Goal: Transaction & Acquisition: Purchase product/service

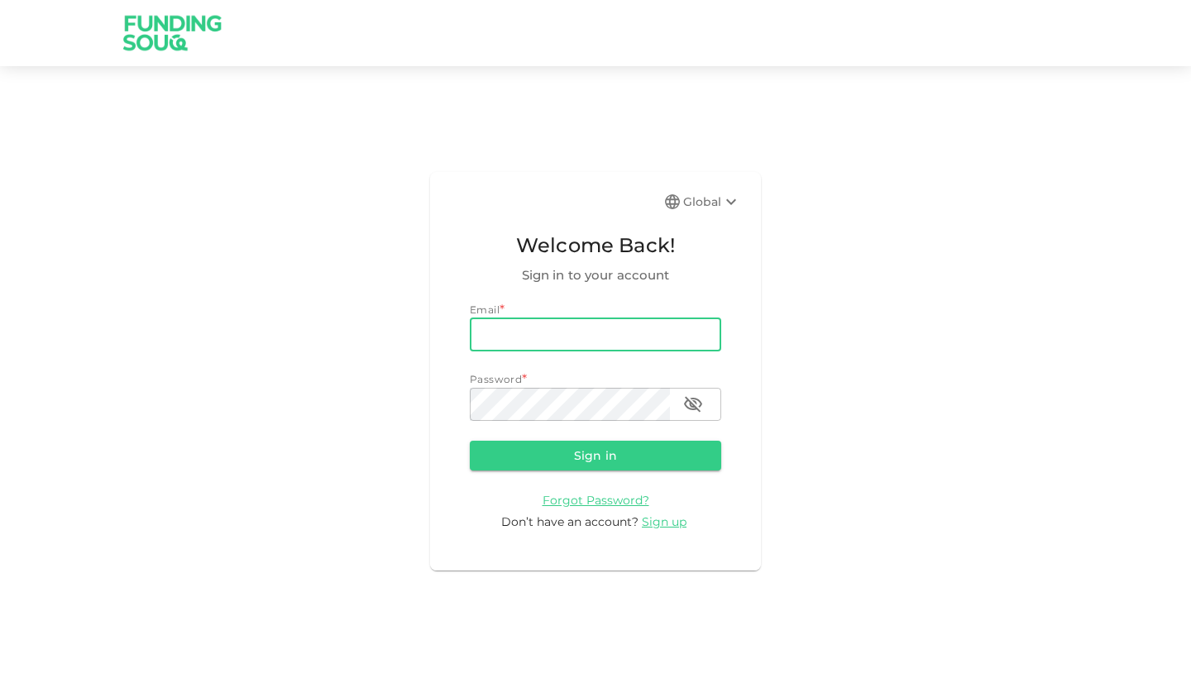
type input "[EMAIL_ADDRESS][DOMAIN_NAME]"
click at [596, 454] on button "Sign in" at bounding box center [596, 456] width 252 height 30
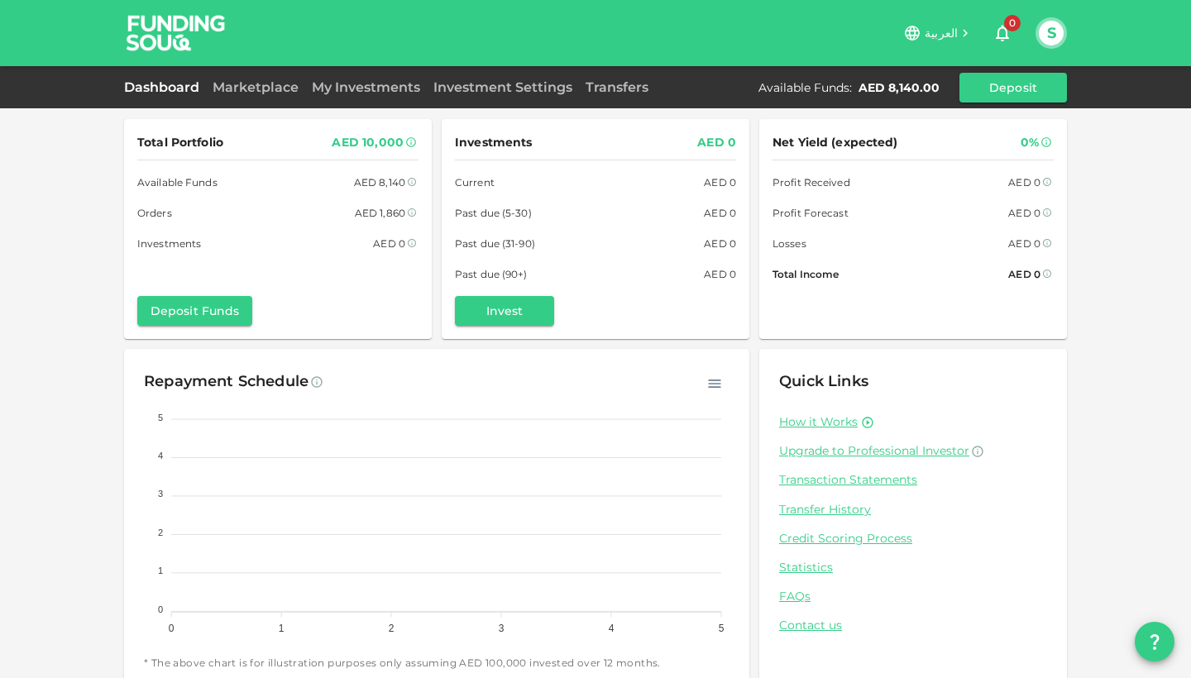
click at [524, 290] on div "Investments AED 0 Current AED 0 Past due (5-30) AED 0 Past due (31-90) AED 0 Pa…" at bounding box center [595, 229] width 281 height 194
click at [515, 302] on button "Invest" at bounding box center [504, 311] width 99 height 30
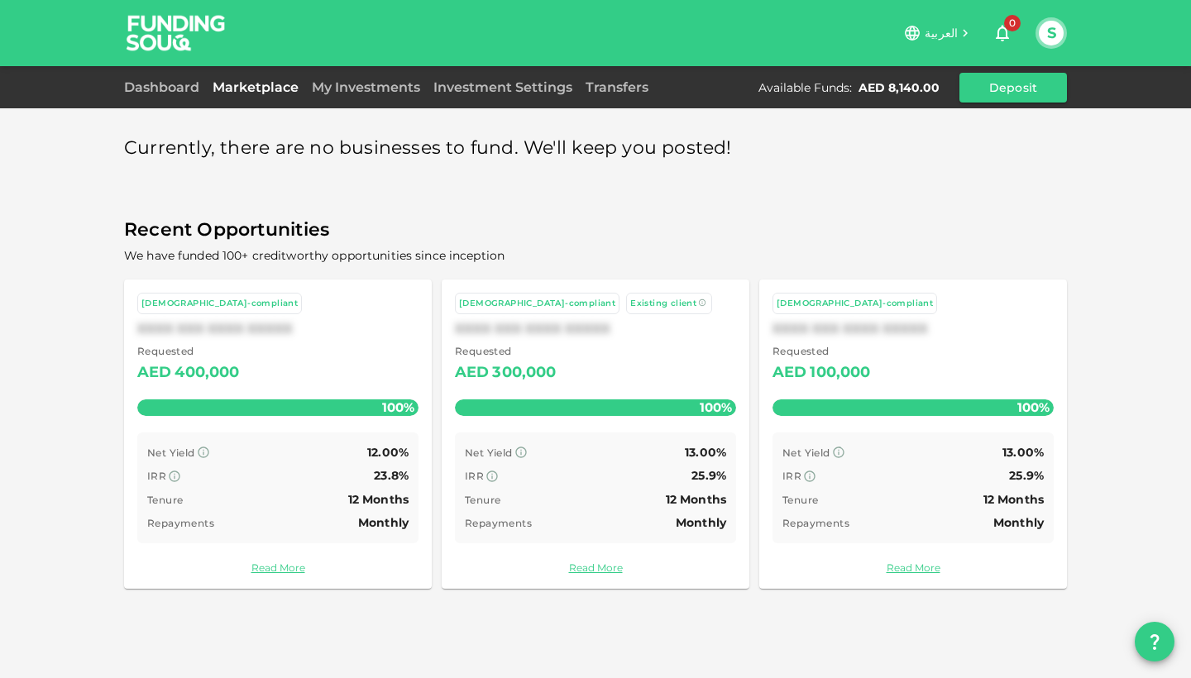
click at [291, 408] on div "100%" at bounding box center [277, 408] width 281 height 17
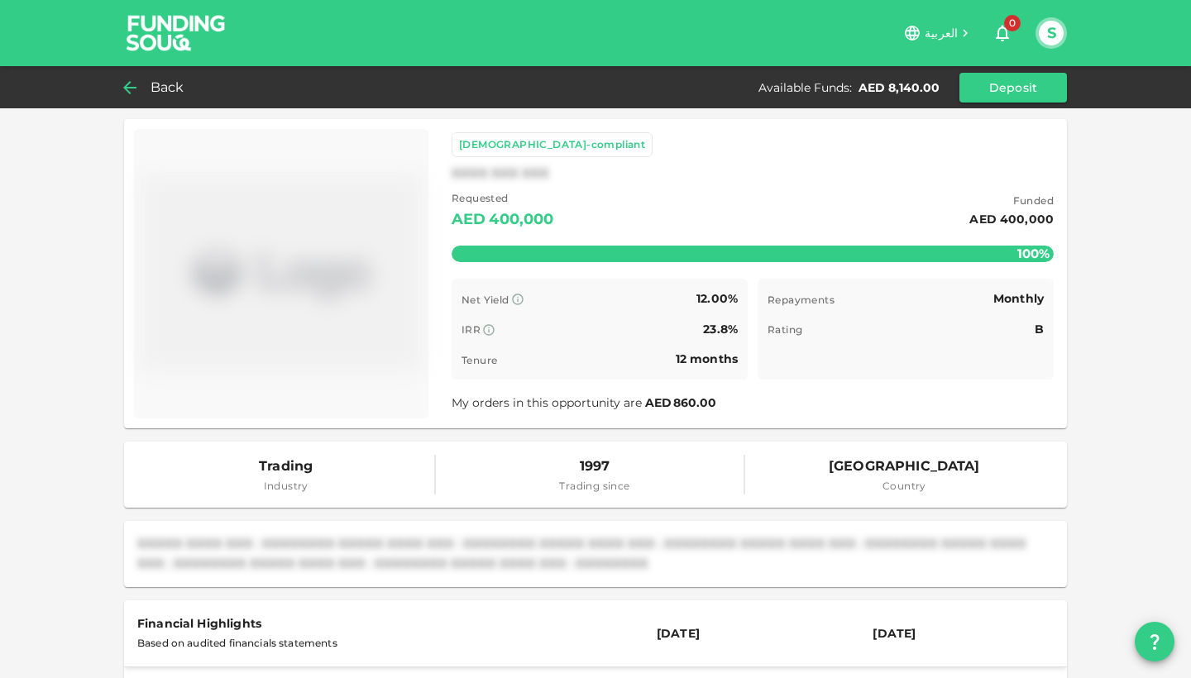
click at [145, 92] on div "Back" at bounding box center [157, 87] width 67 height 23
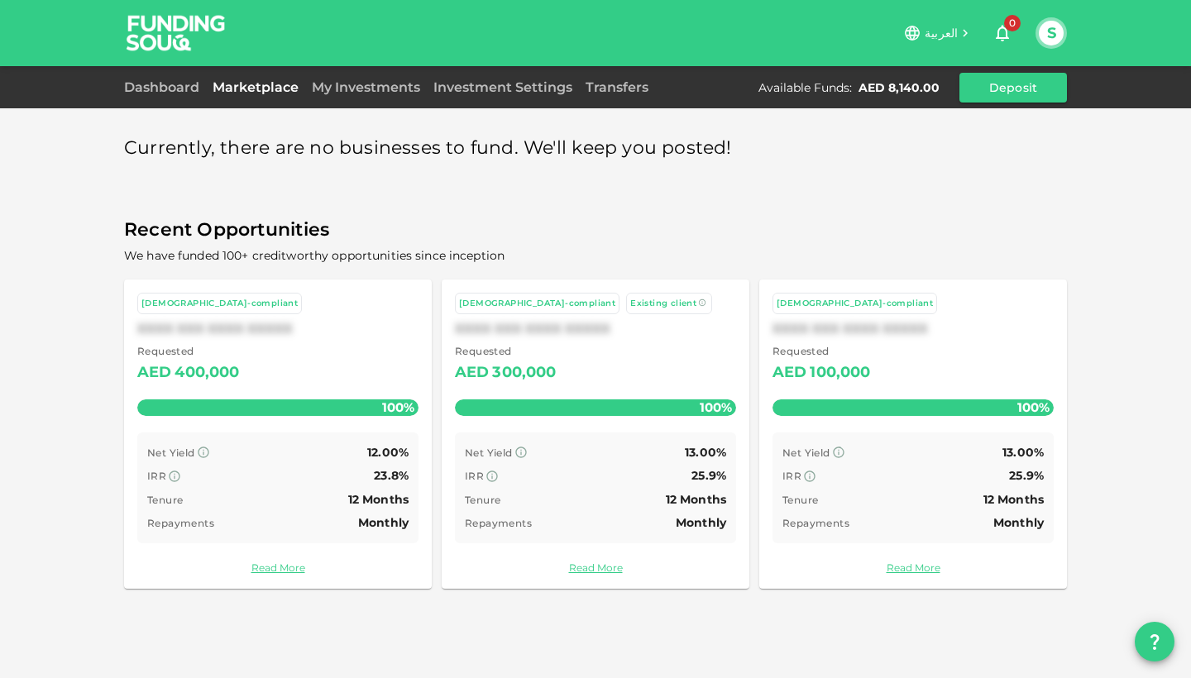
click at [923, 404] on div "100%" at bounding box center [913, 408] width 281 height 17
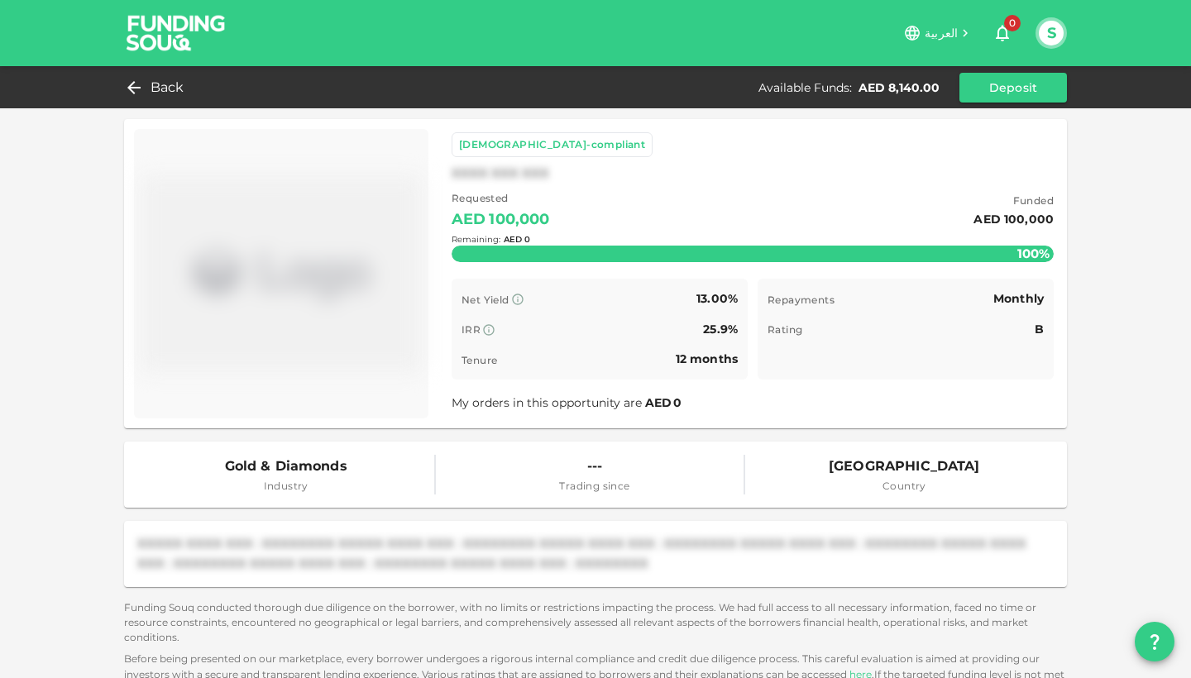
click at [664, 248] on div "Remaining : AED 0" at bounding box center [753, 239] width 602 height 65
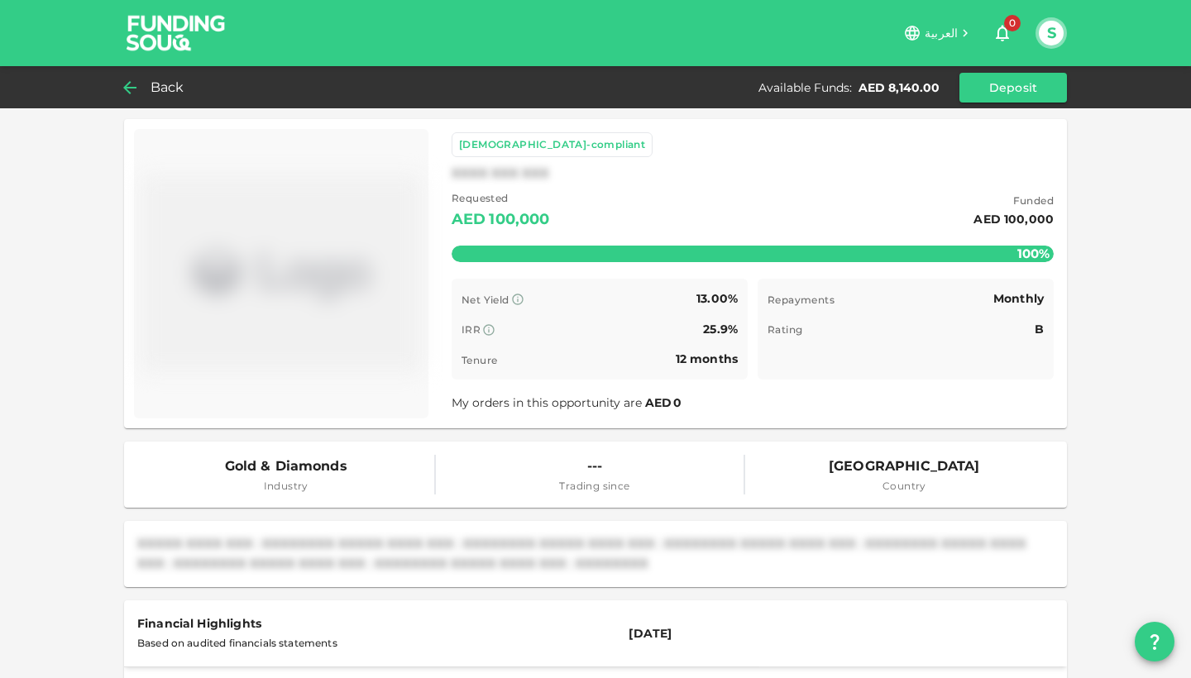
click at [130, 78] on icon at bounding box center [130, 88] width 20 height 20
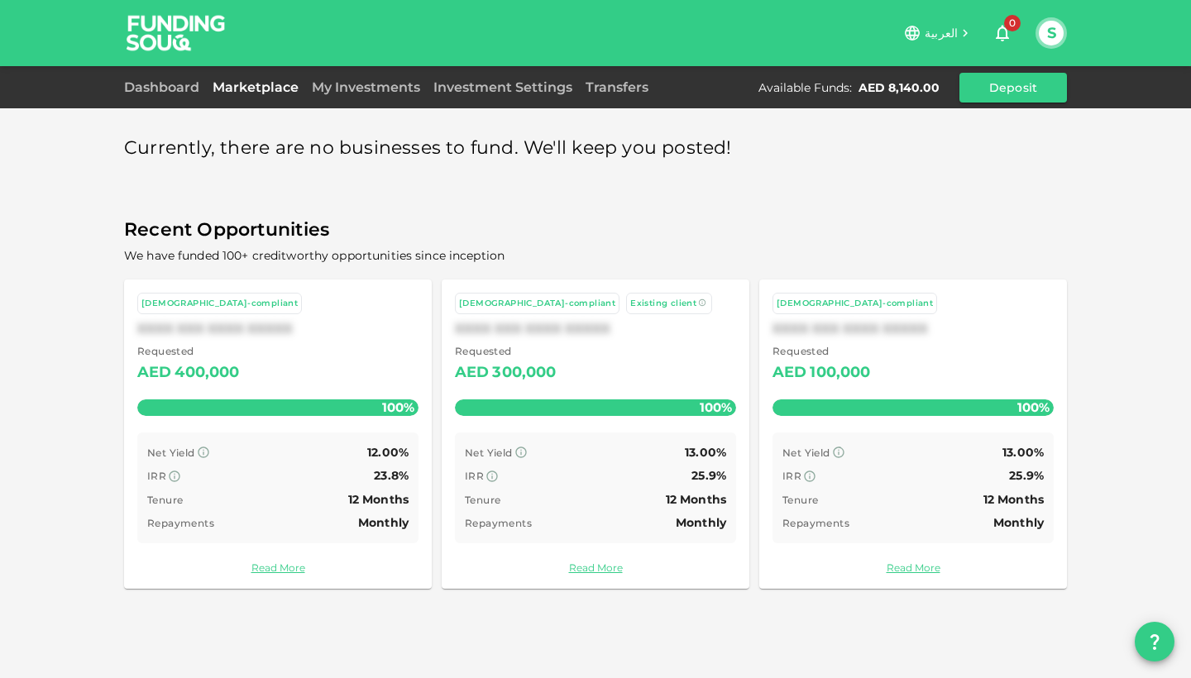
click at [69, 381] on div "Currently, there are no businesses to fund. We'll keep you posted! Recent Oppor…" at bounding box center [595, 339] width 1191 height 678
click at [258, 564] on link "Read More" at bounding box center [277, 568] width 281 height 16
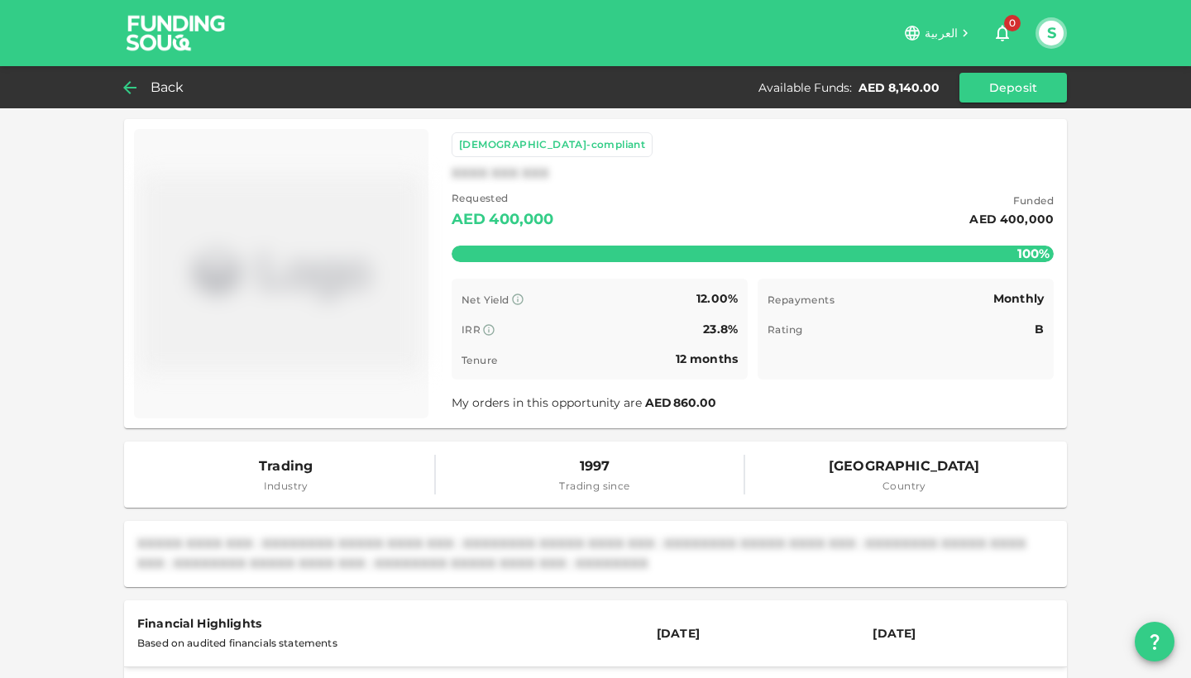
click at [126, 86] on icon at bounding box center [129, 87] width 13 height 13
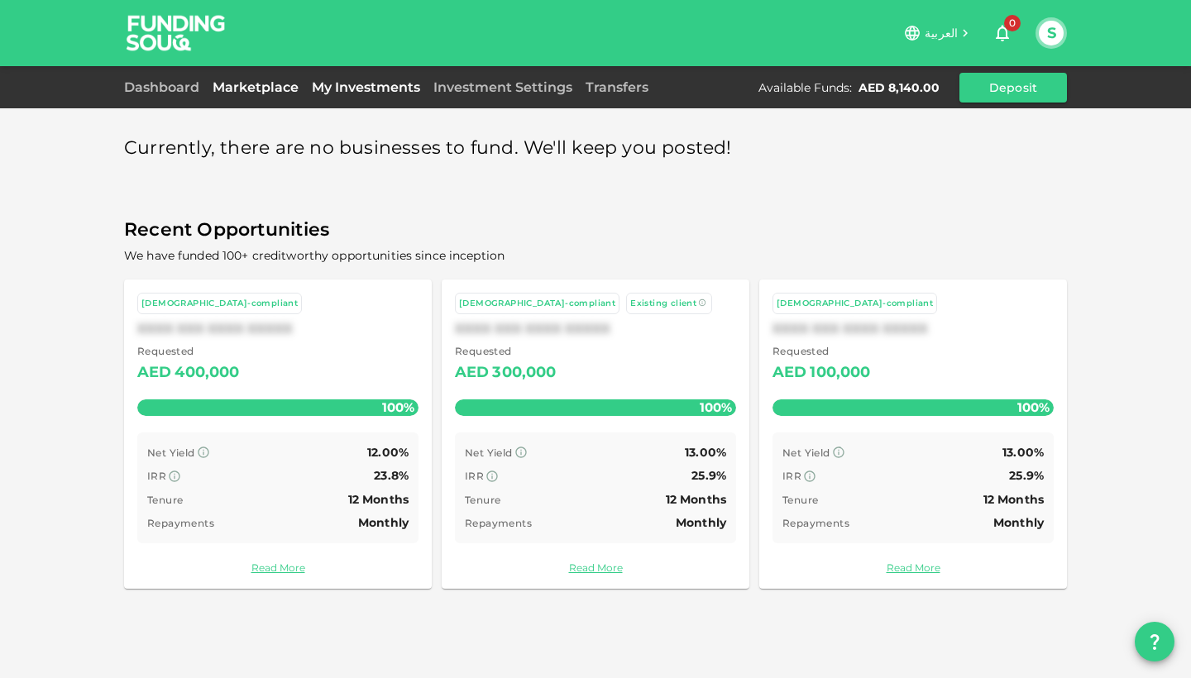
click at [395, 87] on link "My Investments" at bounding box center [366, 87] width 122 height 16
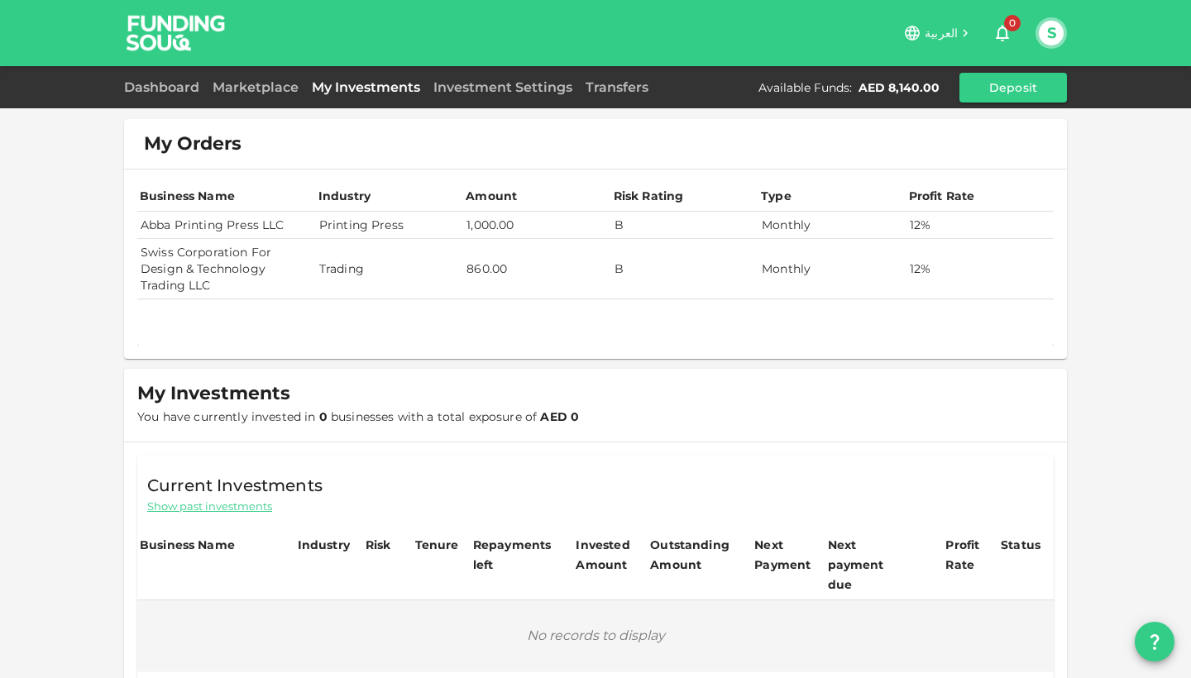
click at [667, 231] on td "B" at bounding box center [684, 225] width 147 height 27
click at [203, 247] on td "Swiss Corporation For Design & Technology Trading LLC" at bounding box center [226, 269] width 179 height 60
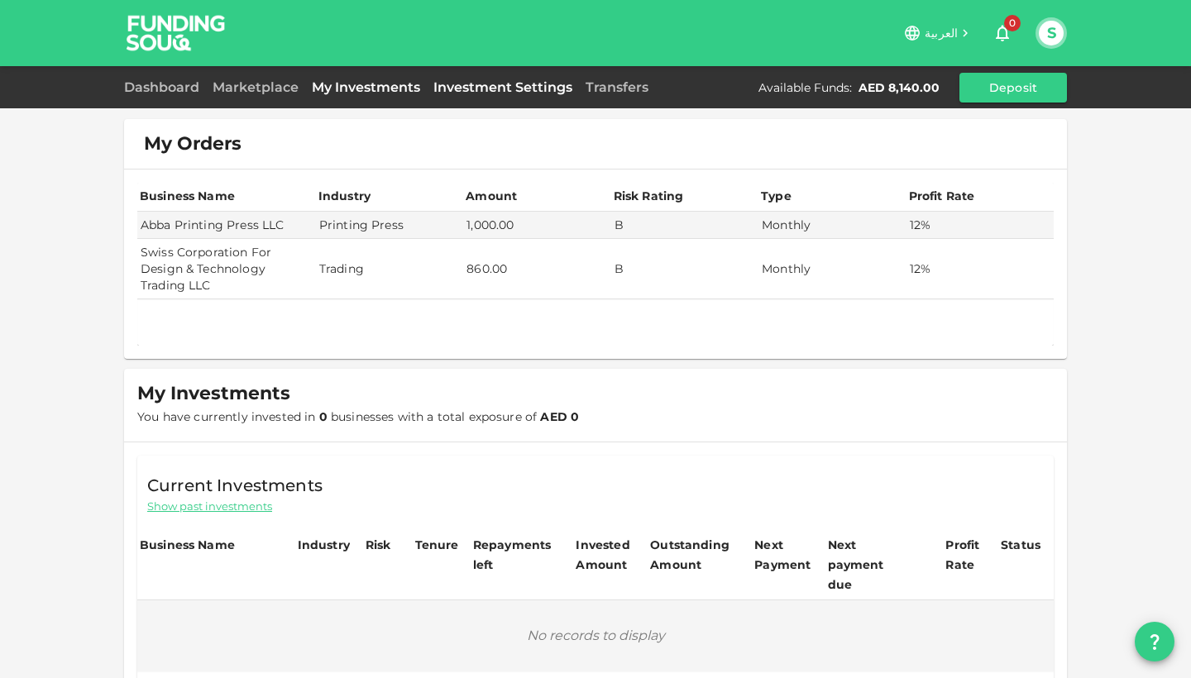
click at [480, 85] on link "Investment Settings" at bounding box center [503, 87] width 152 height 16
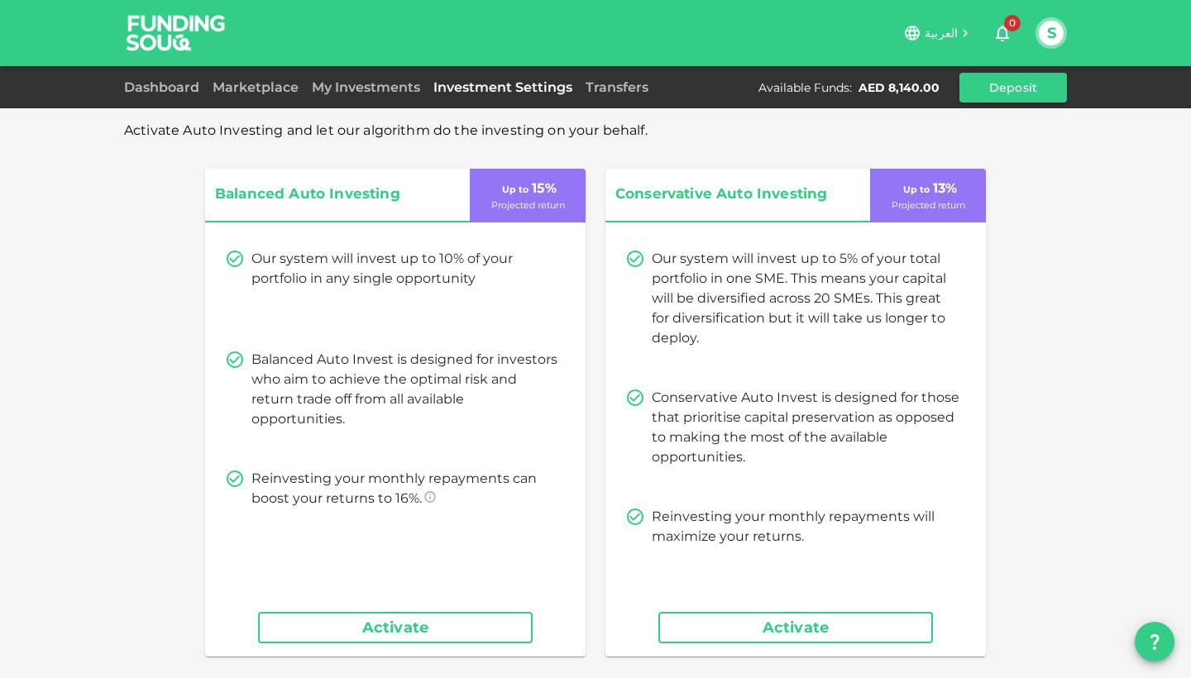
click at [417, 626] on button "Activate" at bounding box center [395, 627] width 275 height 31
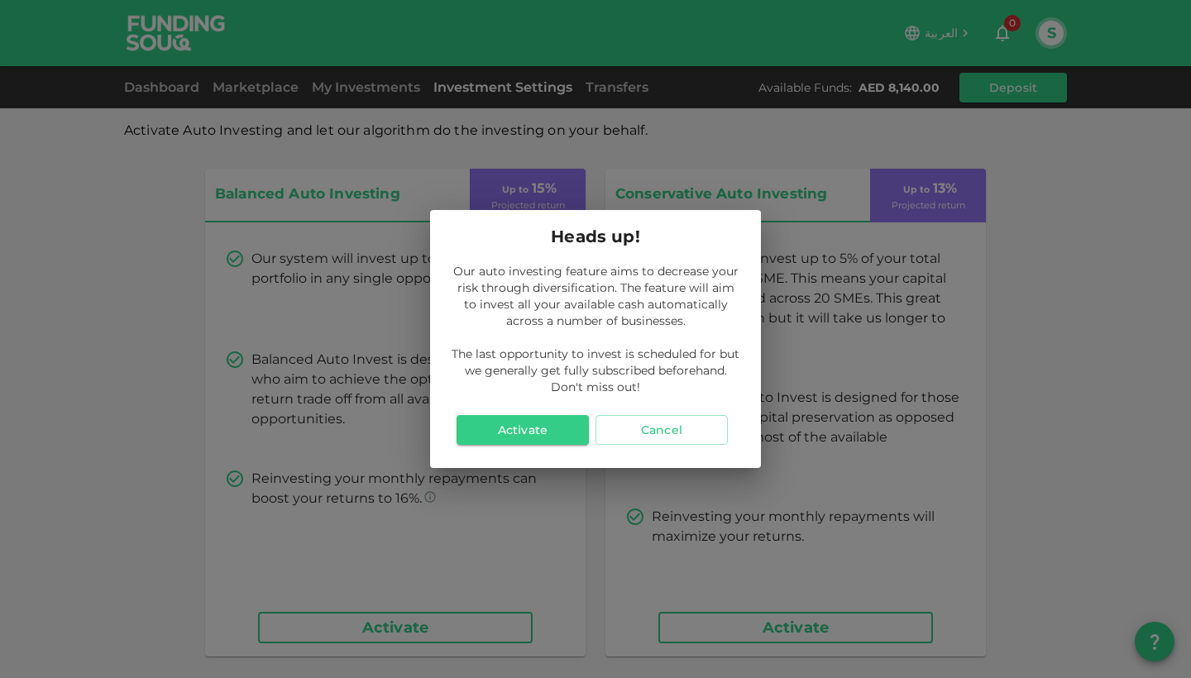
drag, startPoint x: 467, startPoint y: 267, endPoint x: 683, endPoint y: 386, distance: 246.2
click at [683, 386] on p "Our auto investing feature aims to decrease your risk through diversification. …" at bounding box center [595, 329] width 291 height 132
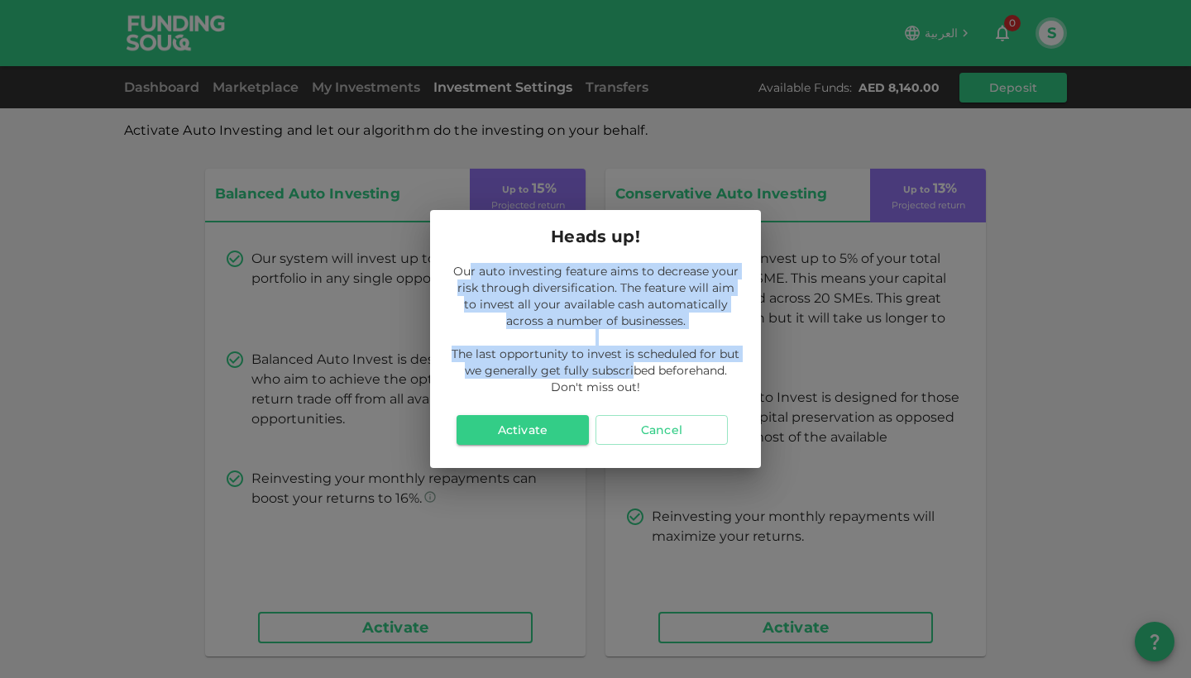
drag, startPoint x: 472, startPoint y: 272, endPoint x: 668, endPoint y: 393, distance: 230.3
click at [653, 385] on p "Our auto investing feature aims to decrease your risk through diversification. …" at bounding box center [595, 329] width 291 height 132
click at [668, 393] on p "Our auto investing feature aims to decrease your risk through diversification. …" at bounding box center [595, 329] width 291 height 132
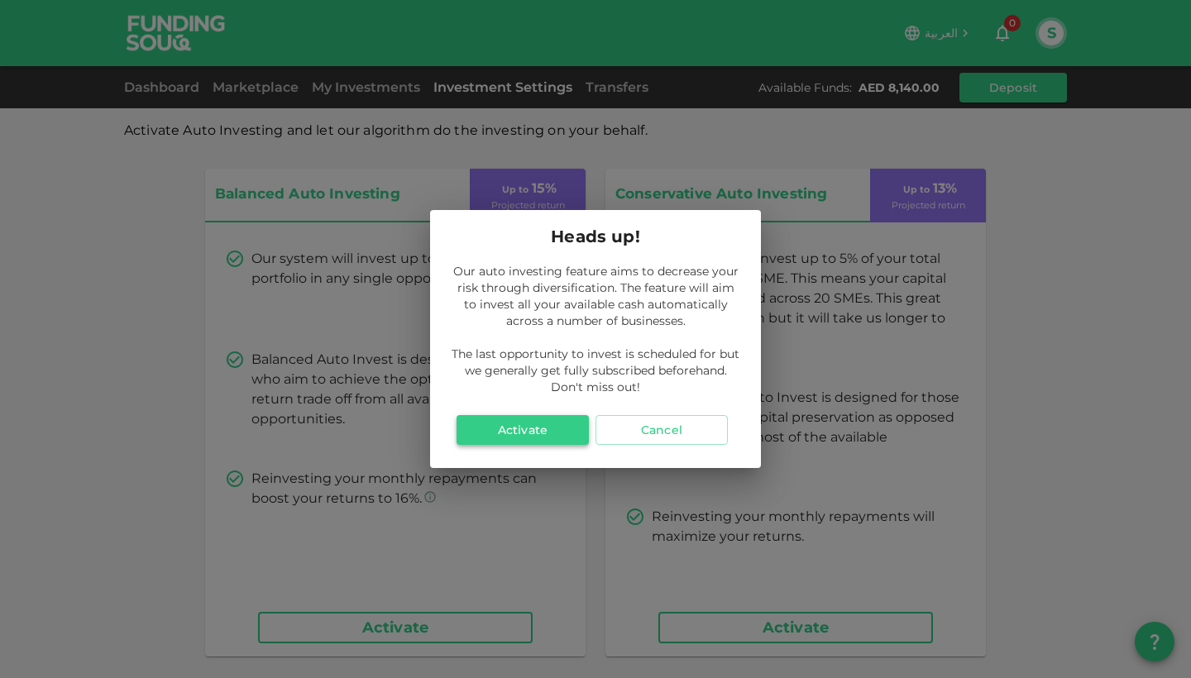
click at [508, 424] on button "Activate" at bounding box center [523, 430] width 132 height 30
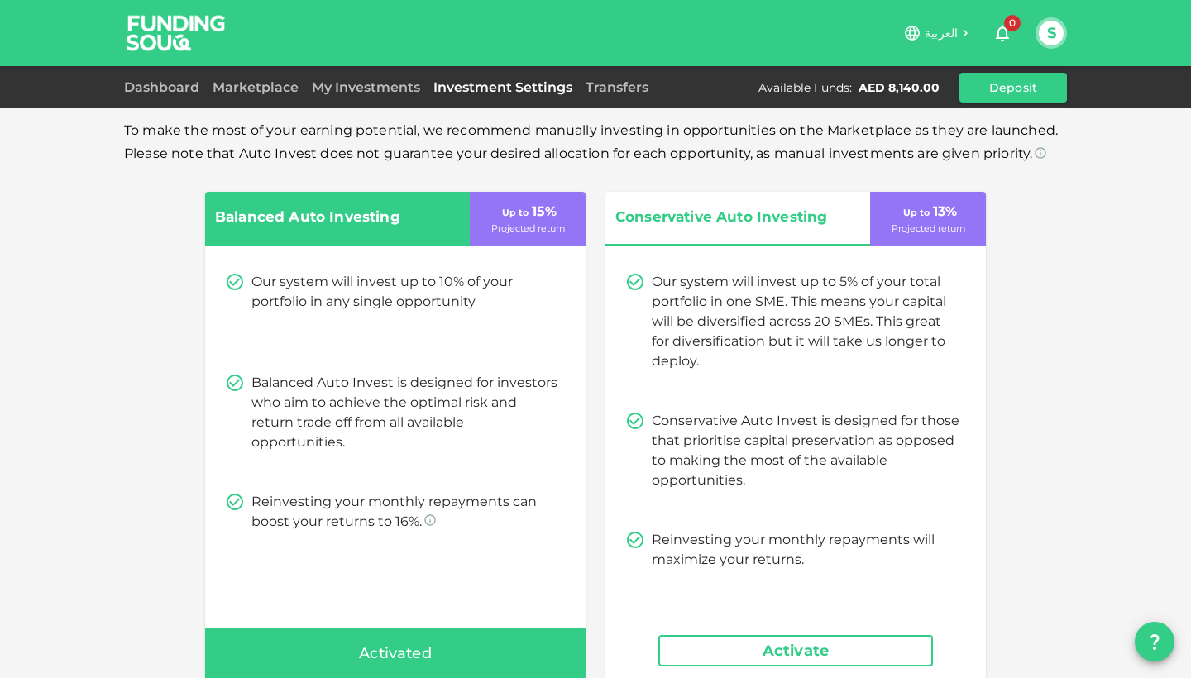
click at [1006, 30] on icon "button" at bounding box center [1002, 34] width 13 height 17
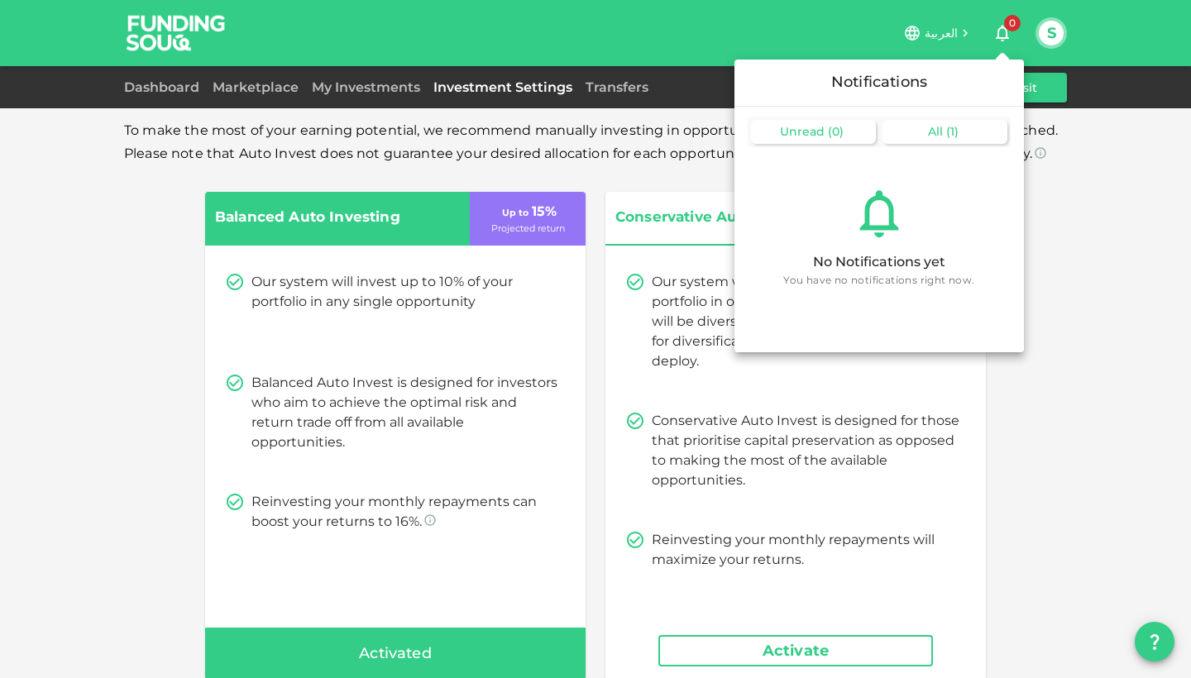
click at [964, 123] on div "All ( 1 )" at bounding box center [945, 132] width 125 height 24
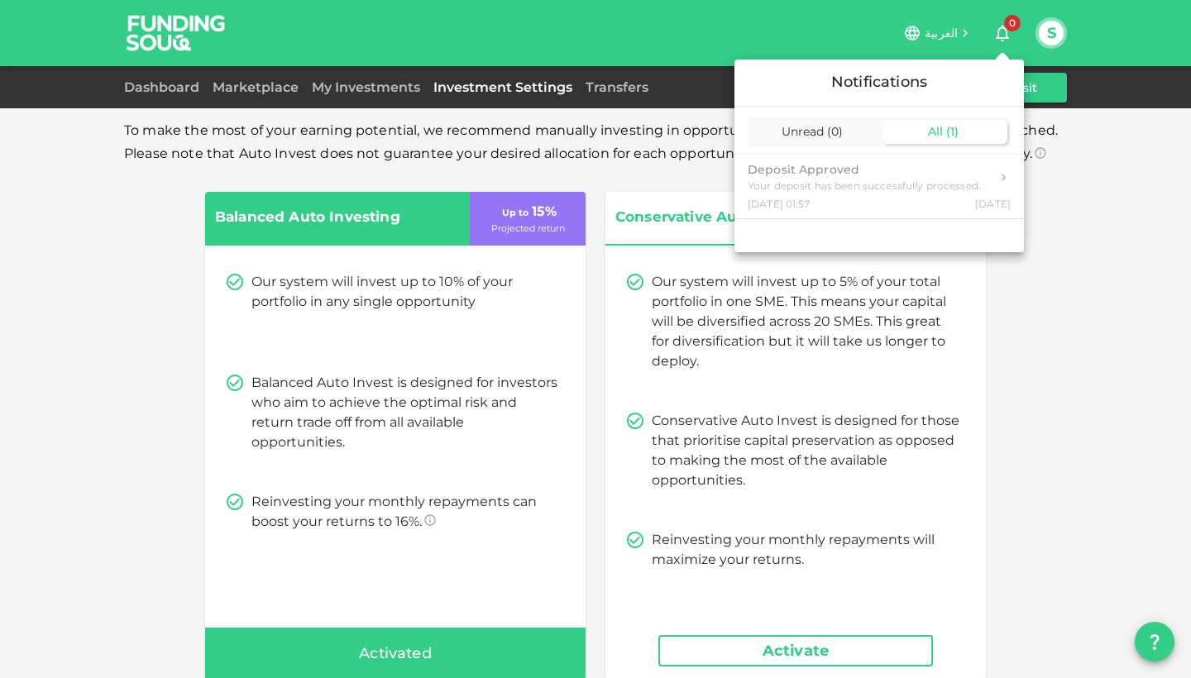
click at [994, 41] on div at bounding box center [595, 339] width 1191 height 678
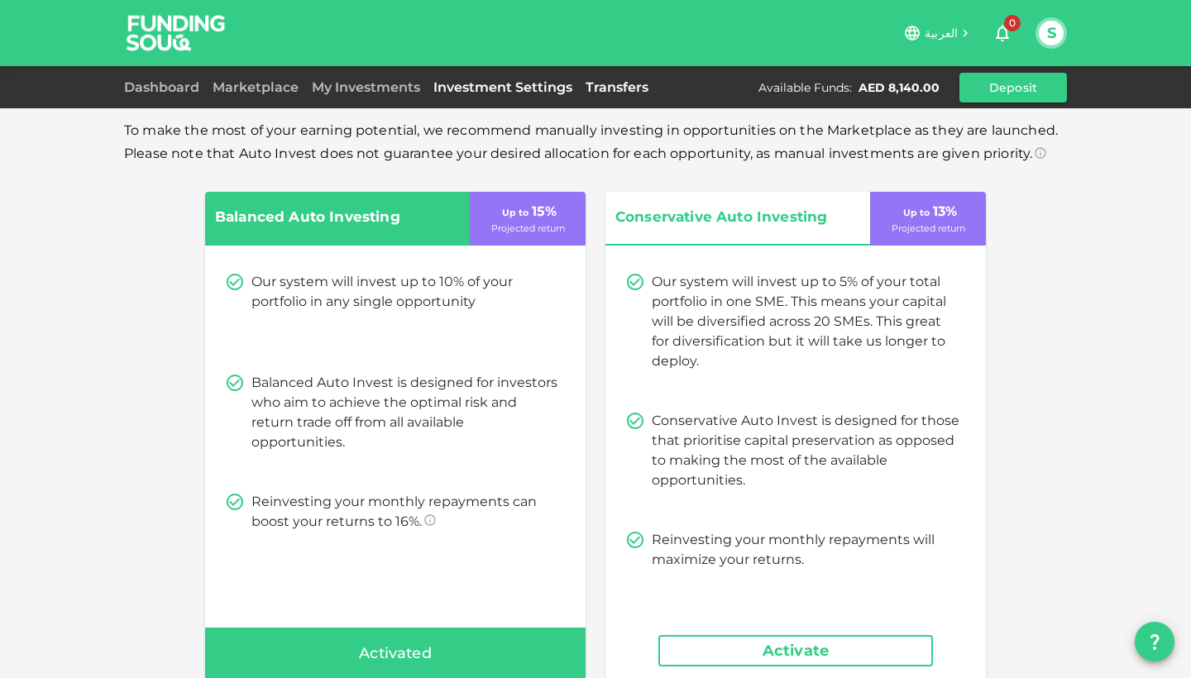
click at [591, 85] on link "Transfers" at bounding box center [617, 87] width 76 height 16
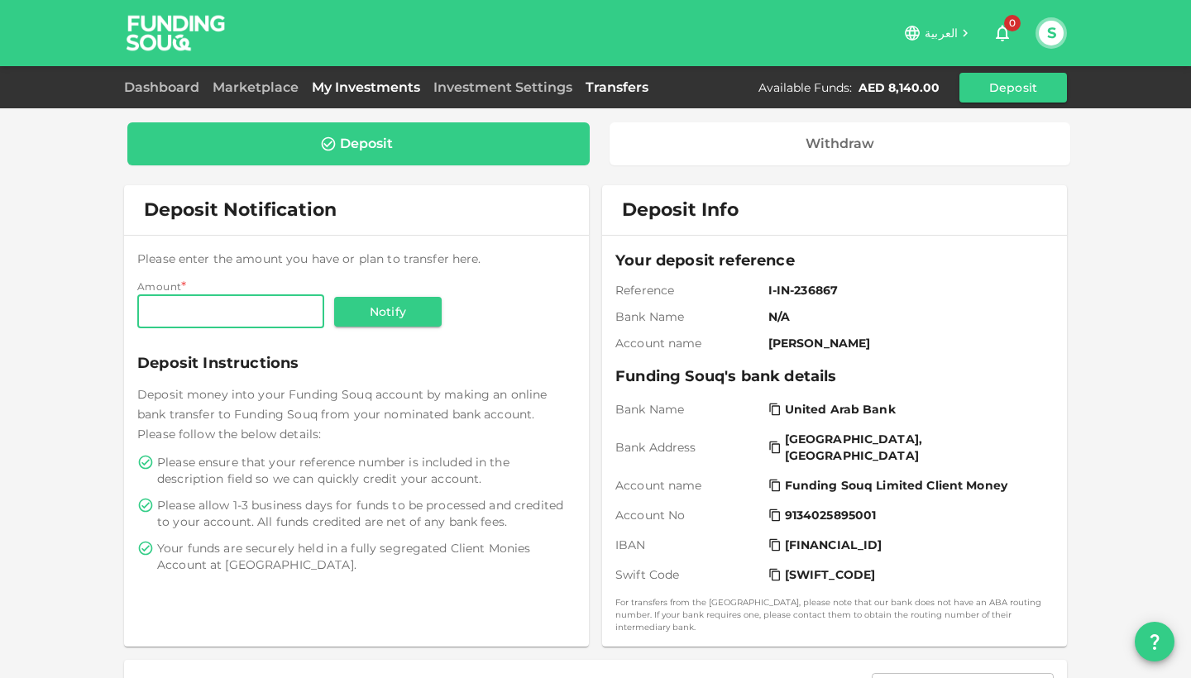
click at [352, 85] on link "My Investments" at bounding box center [366, 87] width 122 height 16
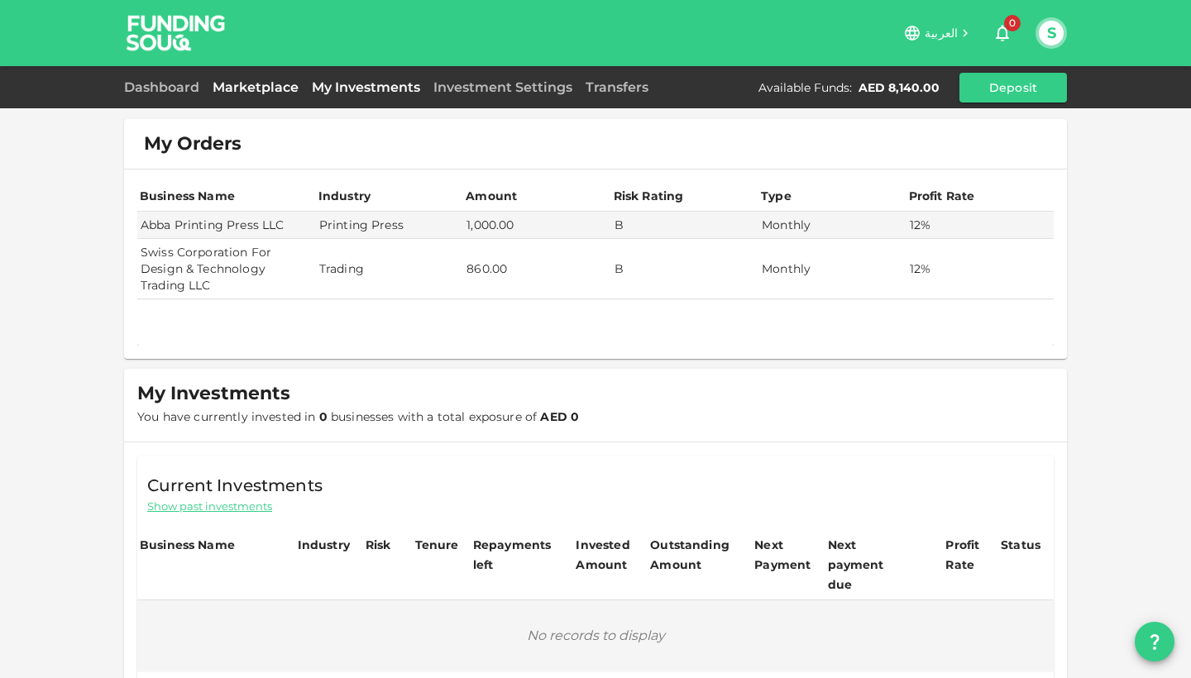
click at [256, 92] on link "Marketplace" at bounding box center [255, 87] width 99 height 16
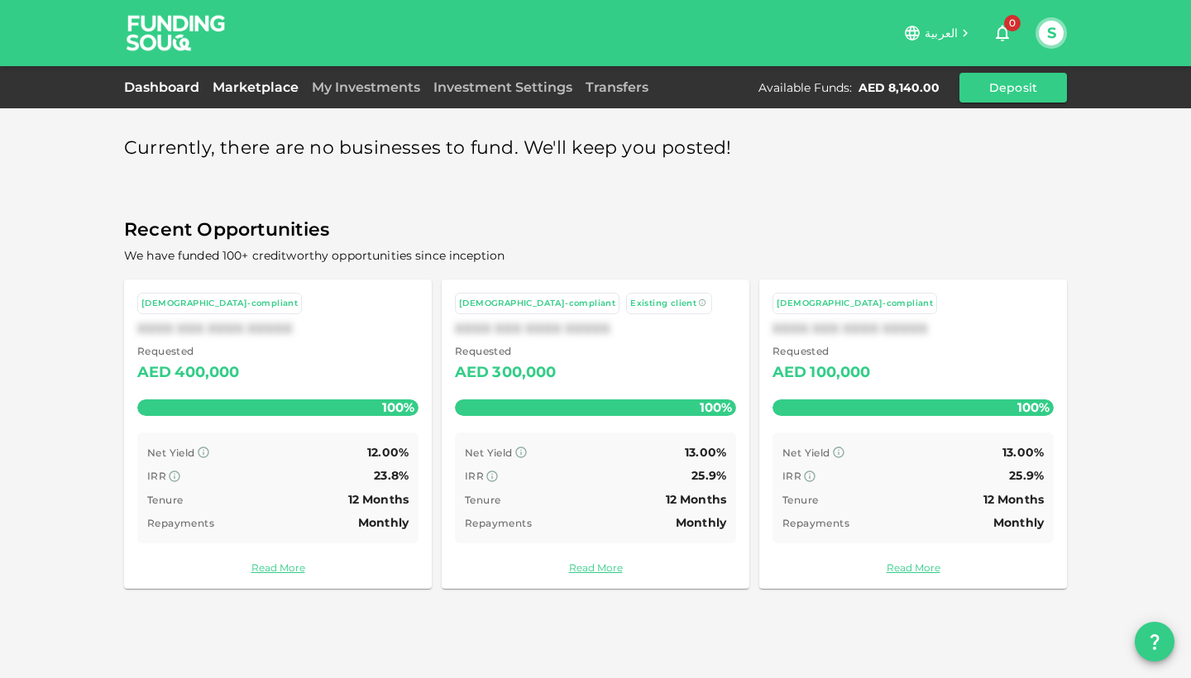
click at [147, 84] on link "Dashboard" at bounding box center [165, 87] width 82 height 16
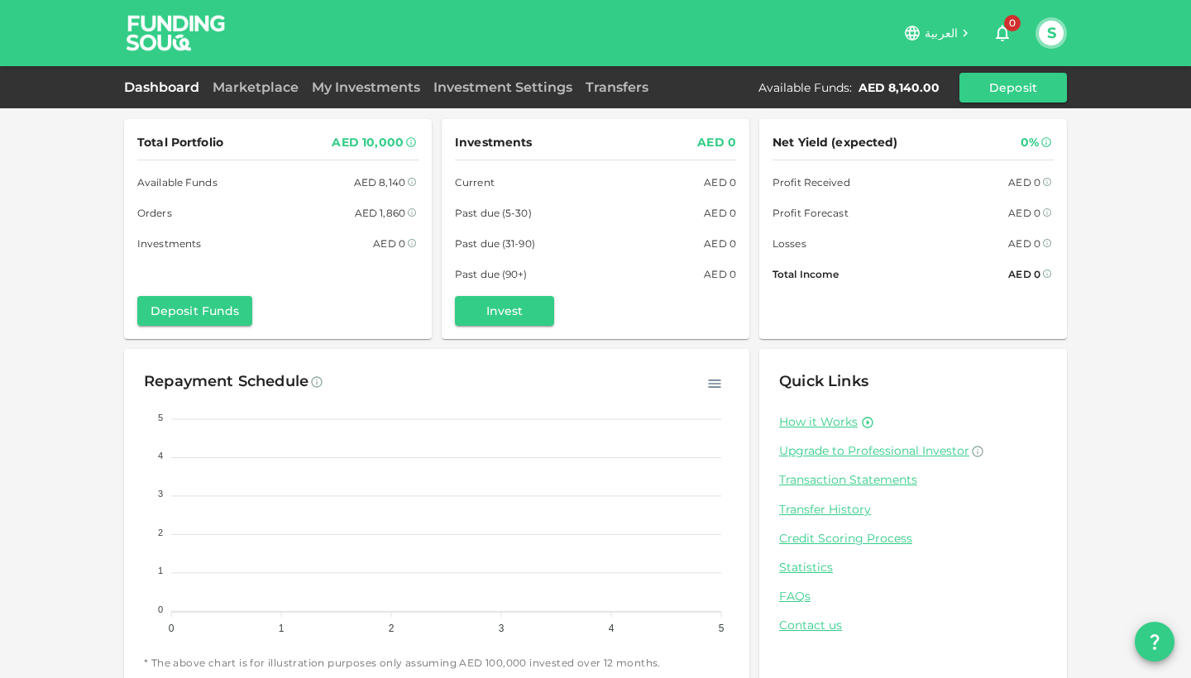
click at [1100, 367] on div "Total Portfolio AED 10,000 Available Funds AED 8,140 Orders AED 1,860 Investmen…" at bounding box center [595, 351] width 1191 height 702
